Goal: Obtain resource: Obtain resource

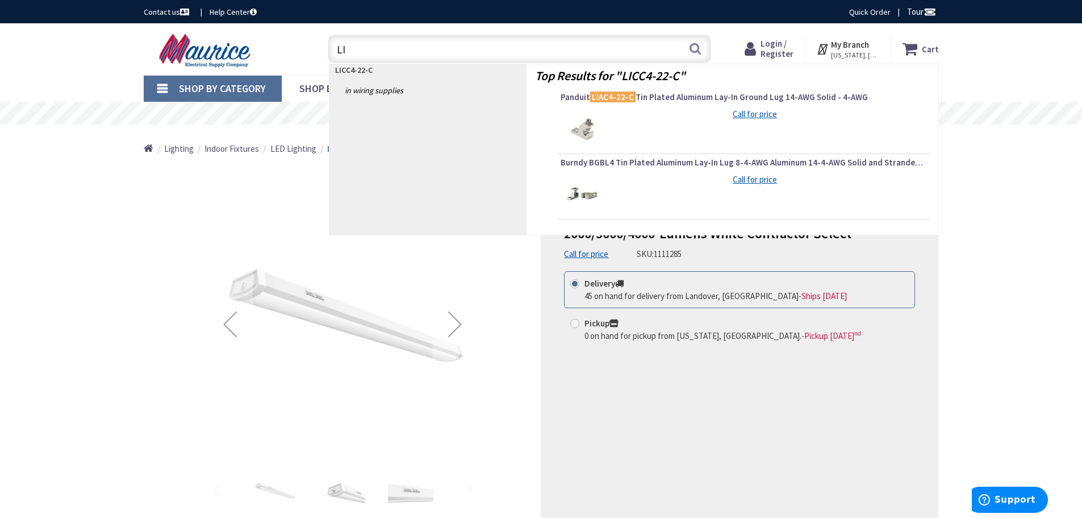
type input "L"
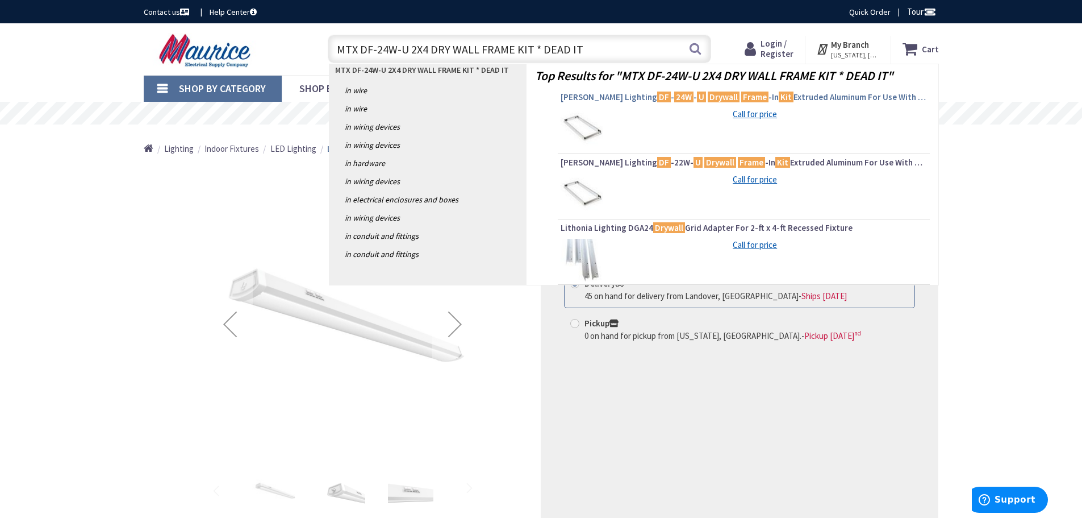
type input "MTX DF-24W-U 2X4 DRY WALL FRAME KIT * DEAD IT"
click at [697, 101] on mark "U" at bounding box center [701, 97] width 9 height 14
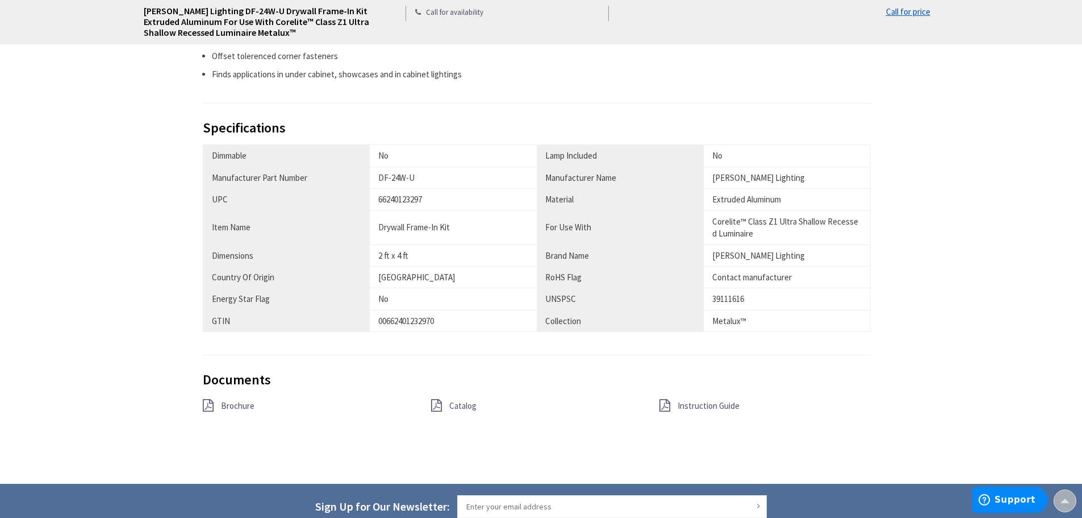
scroll to position [625, 0]
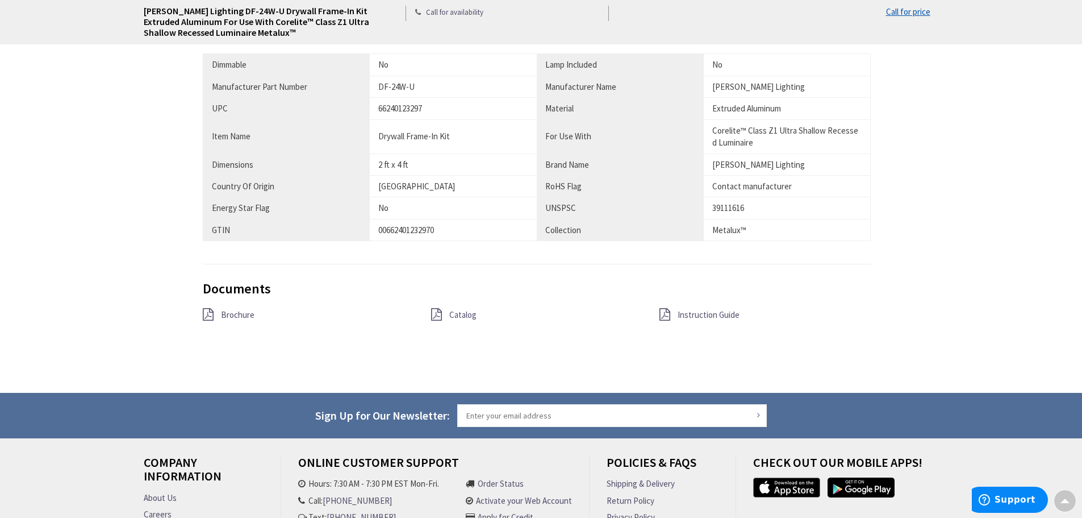
click at [449, 320] on link "Catalog" at bounding box center [462, 315] width 27 height 12
click at [237, 309] on link "Brochure" at bounding box center [238, 315] width 34 height 12
click at [720, 316] on span "Instruction Guide" at bounding box center [709, 314] width 62 height 11
